Goal: Use online tool/utility: Use online tool/utility

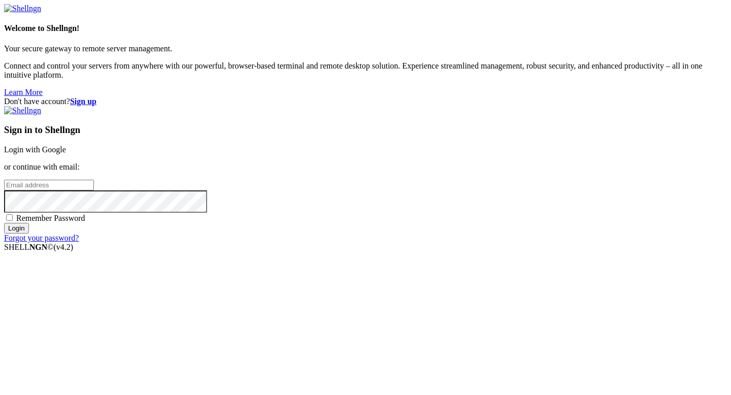
click at [66, 145] on link "Login with Google" at bounding box center [35, 149] width 62 height 9
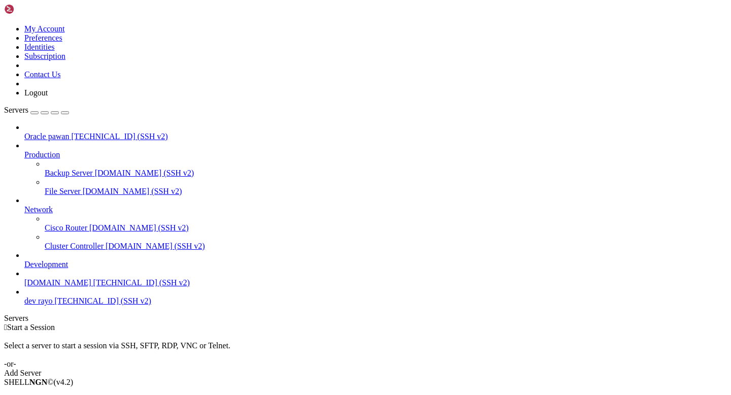
click at [51, 395] on span "Connect" at bounding box center [37, 399] width 27 height 9
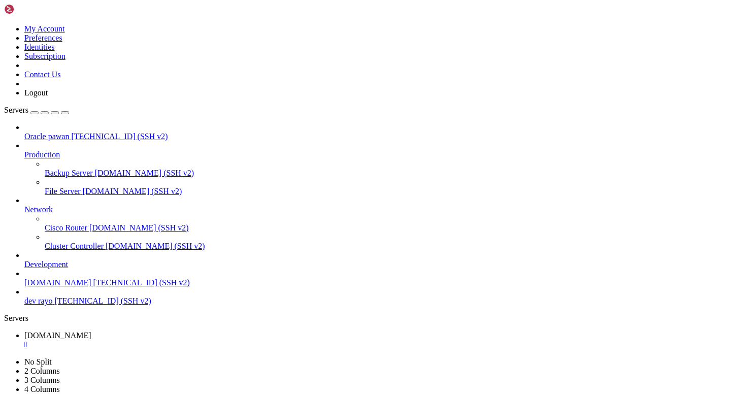
paste textarea "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"
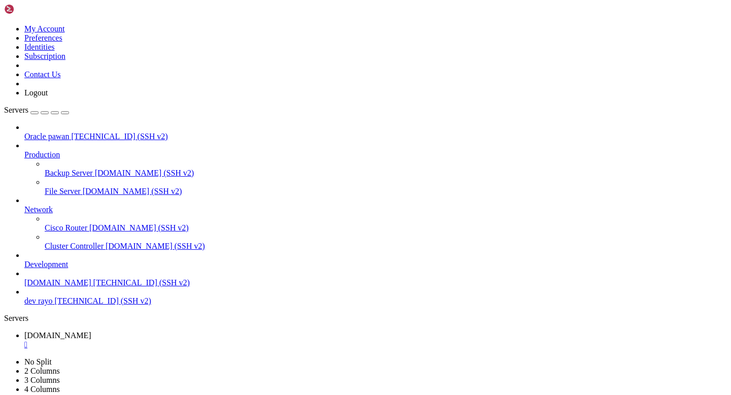
type textarea "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"
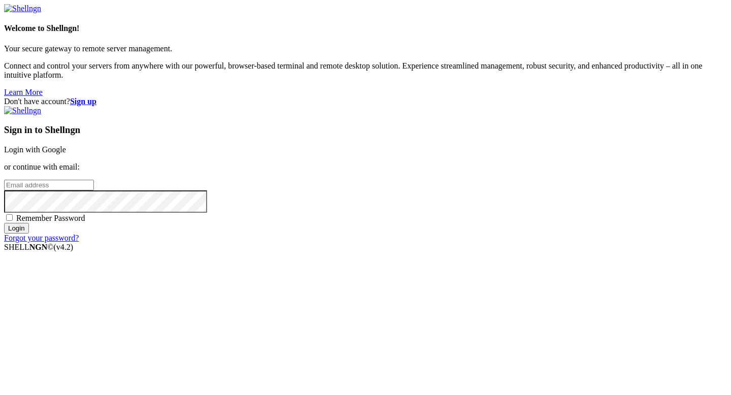
click at [66, 145] on link "Login with Google" at bounding box center [35, 149] width 62 height 9
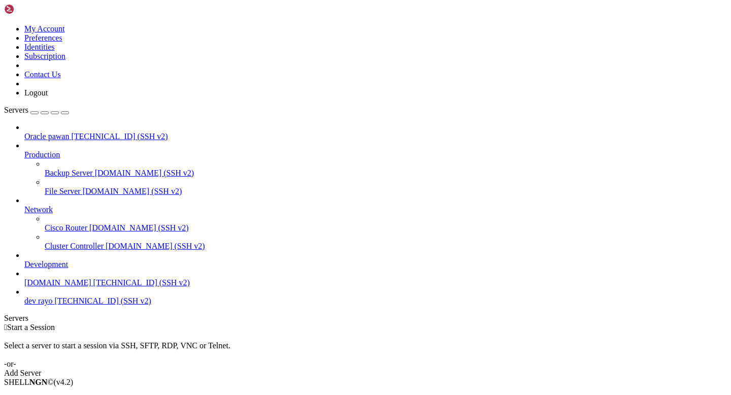
click at [71, 395] on li "Connect" at bounding box center [70, 399] width 92 height 9
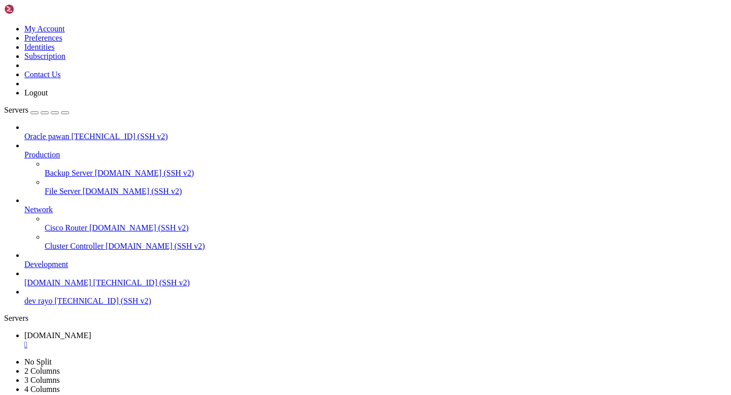
drag, startPoint x: 9, startPoint y: 773, endPoint x: 329, endPoint y: 823, distance: 323.8
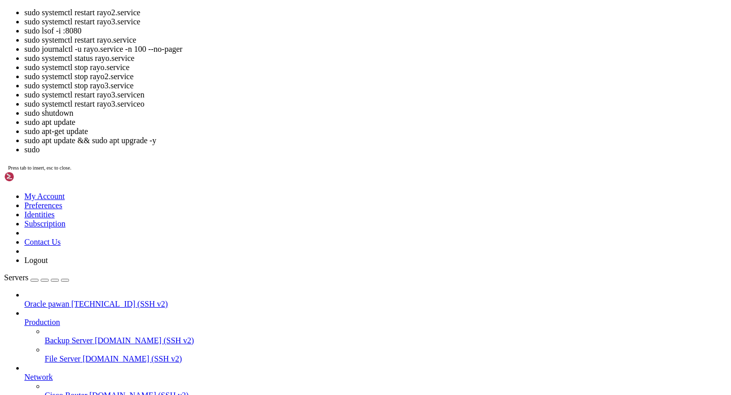
scroll to position [262, 0]
